Goal: Task Accomplishment & Management: Use online tool/utility

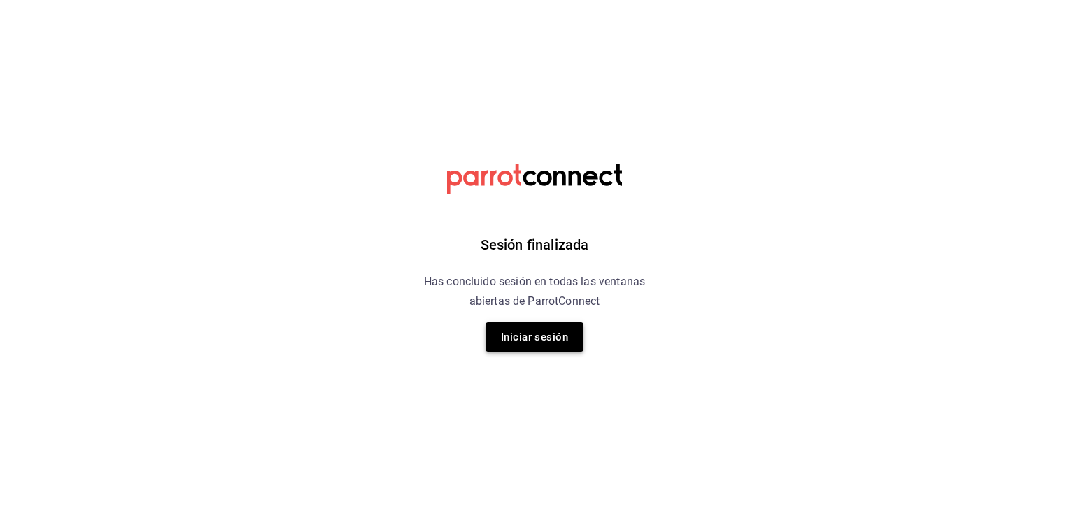
click at [541, 330] on button "Iniciar sesión" at bounding box center [534, 336] width 98 height 29
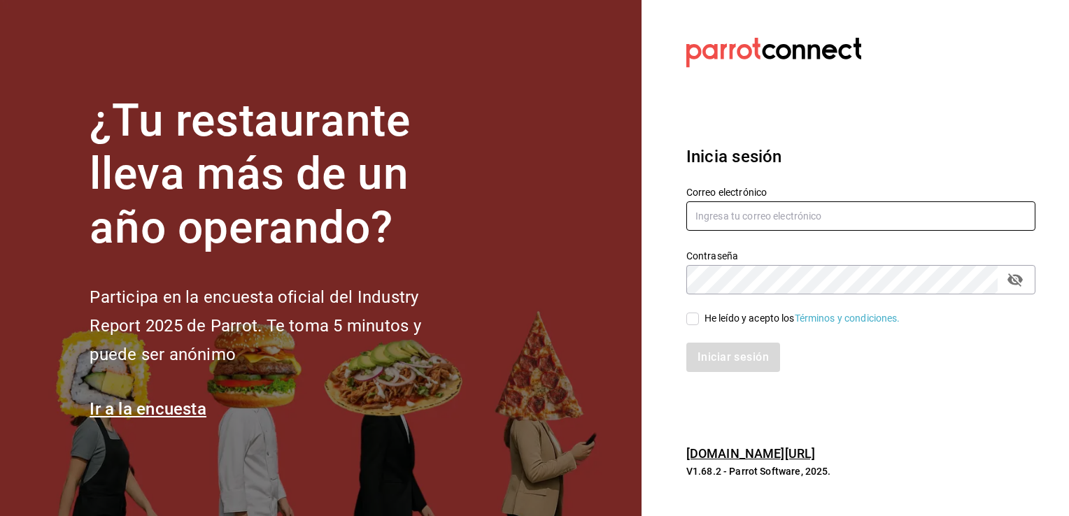
type input "antonio.hernandez@grupocosteno.com"
click at [706, 322] on div "He leído y acepto los Términos y condiciones." at bounding box center [802, 318] width 196 height 15
click at [699, 322] on input "He leído y acepto los Términos y condiciones." at bounding box center [692, 319] width 13 height 13
checkbox input "true"
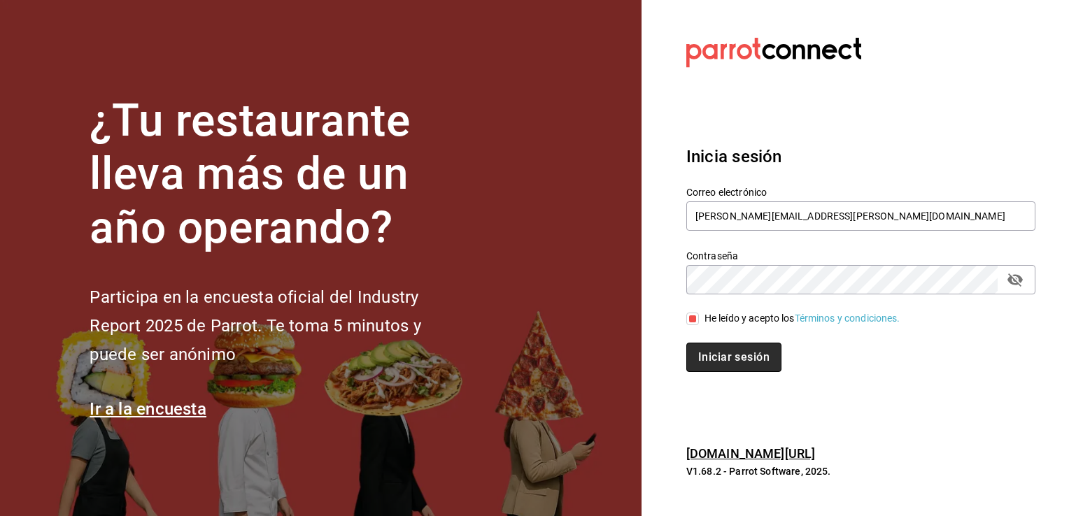
click at [708, 355] on button "Iniciar sesión" at bounding box center [733, 357] width 95 height 29
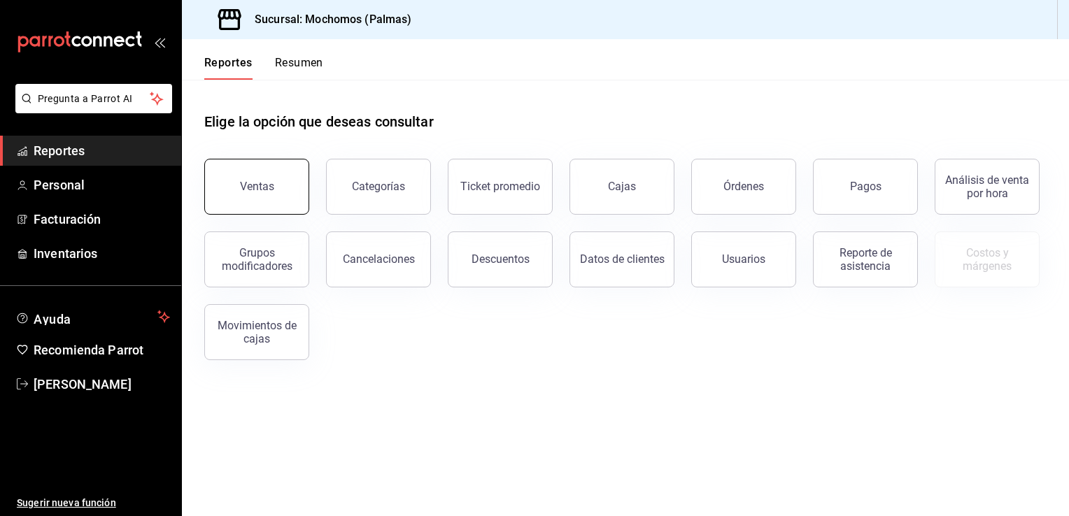
click at [233, 205] on button "Ventas" at bounding box center [256, 187] width 105 height 56
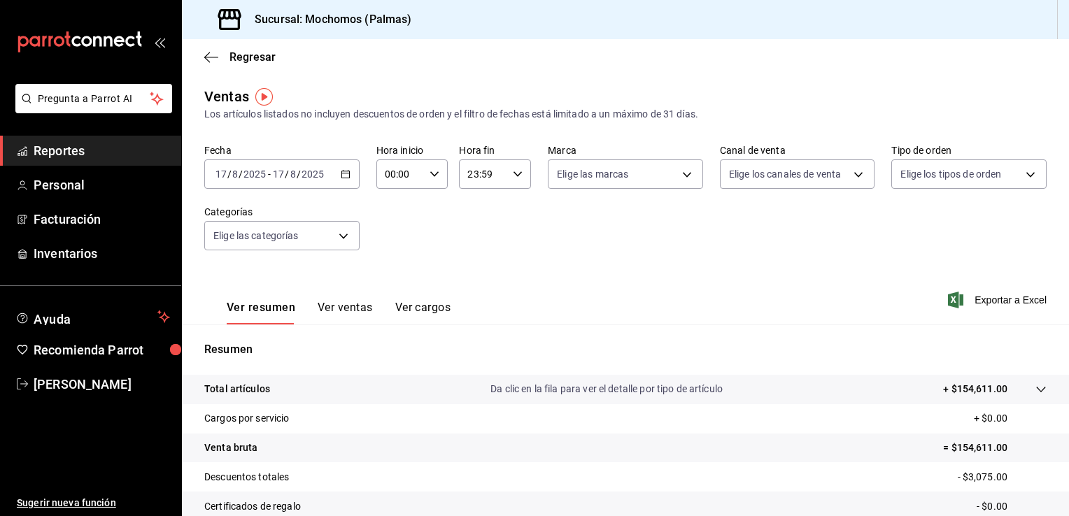
click at [342, 174] on icon "button" at bounding box center [346, 174] width 10 height 10
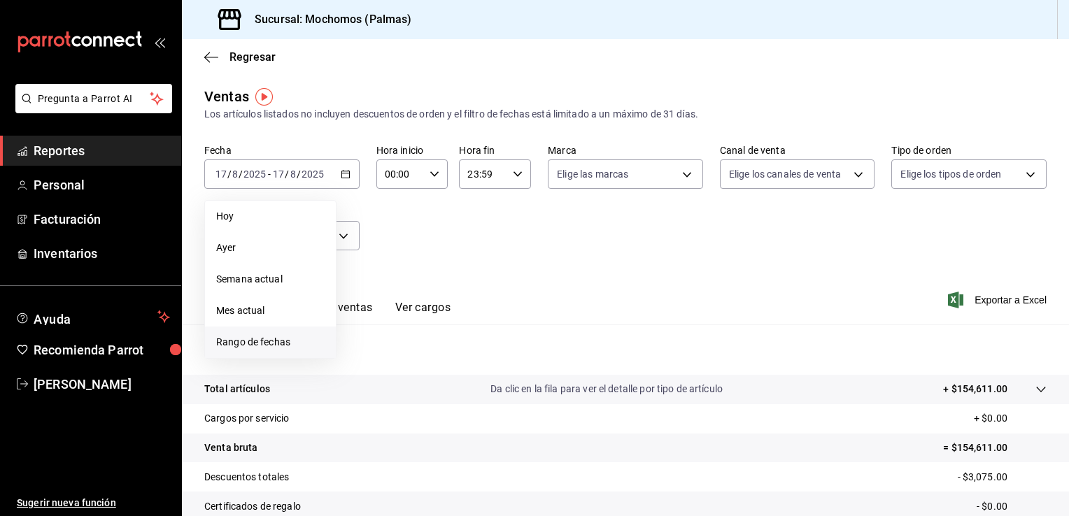
click at [280, 341] on span "Rango de fechas" at bounding box center [270, 342] width 108 height 15
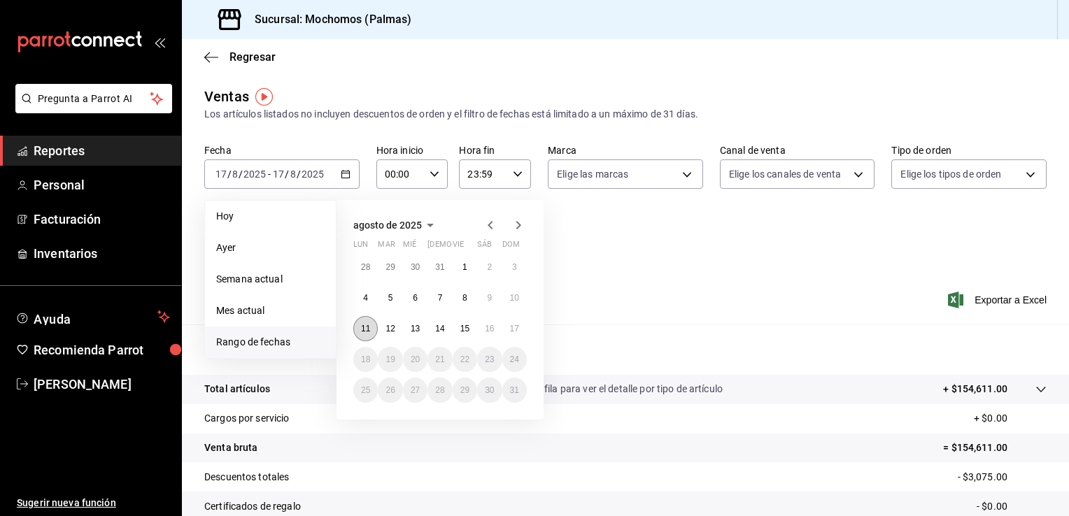
click at [361, 335] on button "11" at bounding box center [365, 328] width 24 height 25
click at [513, 332] on abbr "17" at bounding box center [514, 329] width 9 height 10
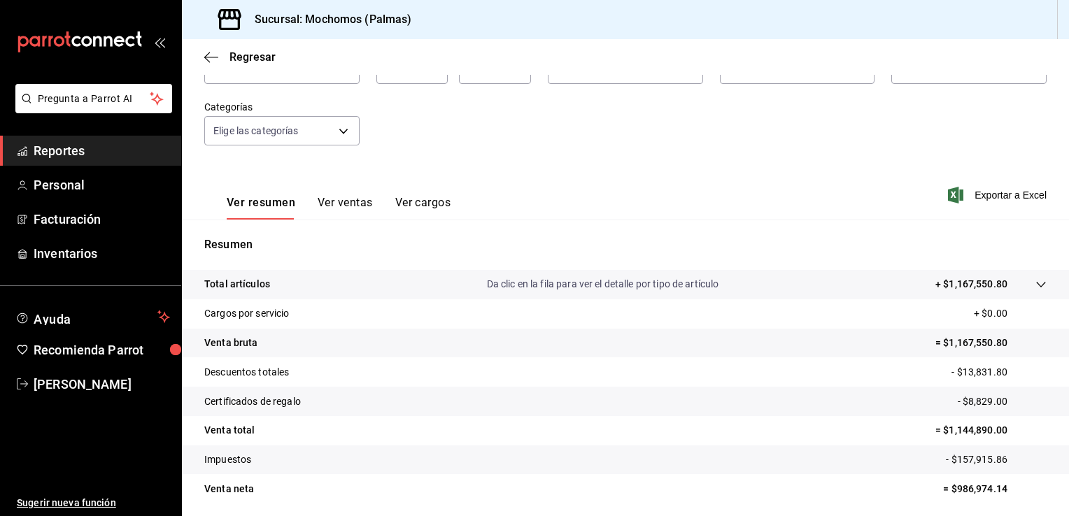
scroll to position [101, 0]
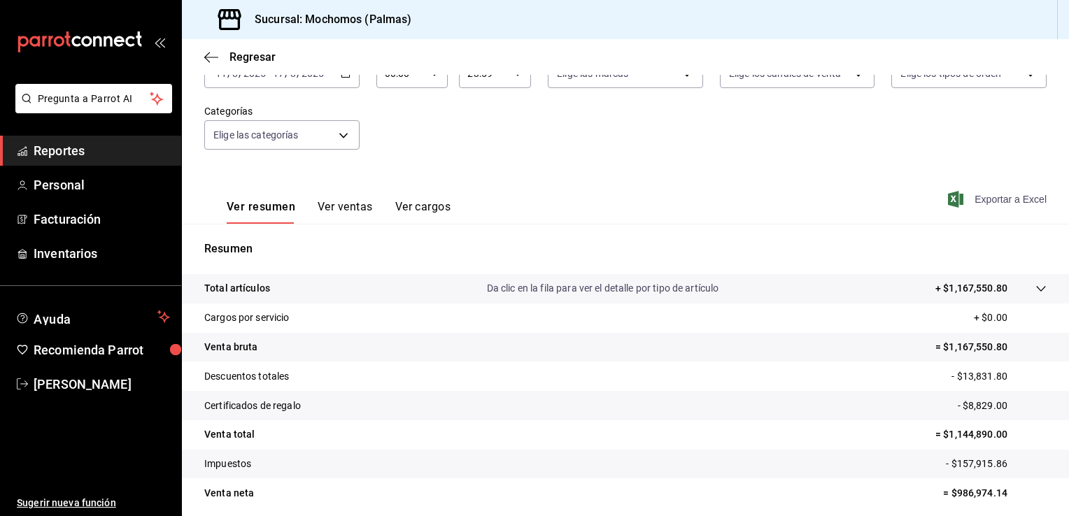
click at [991, 195] on span "Exportar a Excel" at bounding box center [999, 199] width 96 height 17
